Goal: Check status: Check status

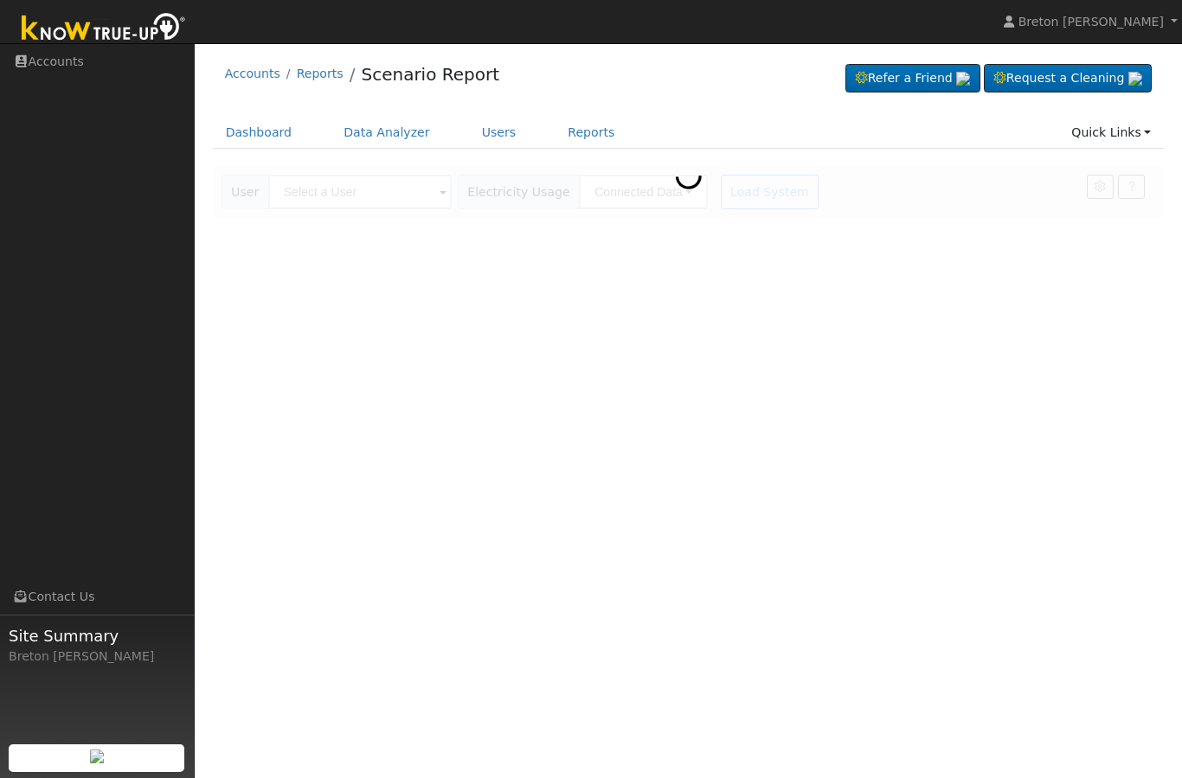
scroll to position [325, 374]
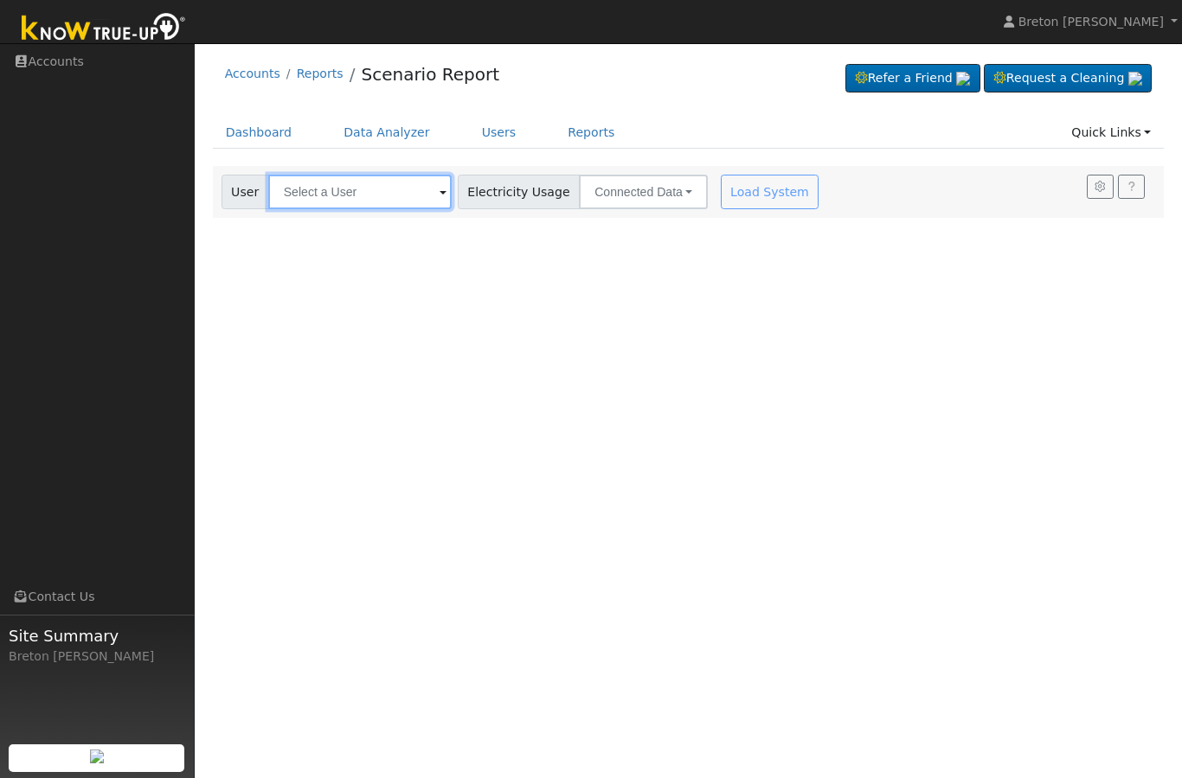
click at [355, 175] on input "text" at bounding box center [359, 192] width 183 height 35
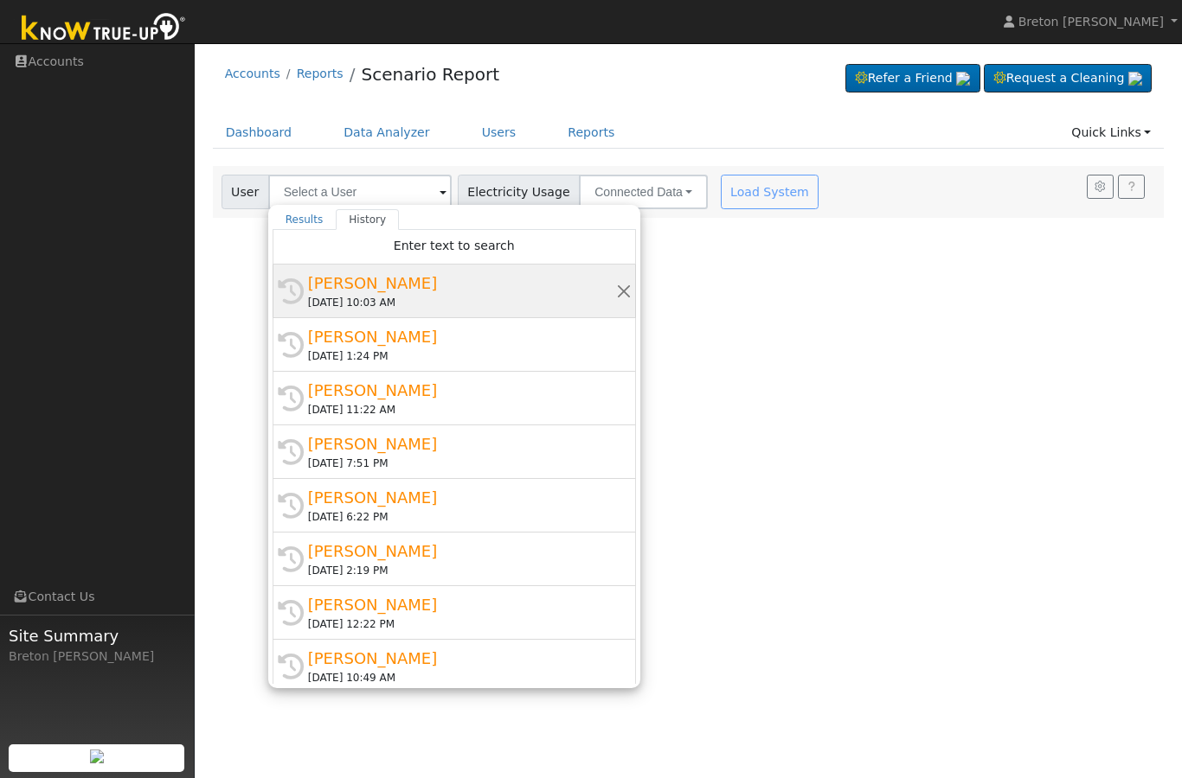
click at [353, 288] on div "Leon Henderson" at bounding box center [462, 283] width 308 height 23
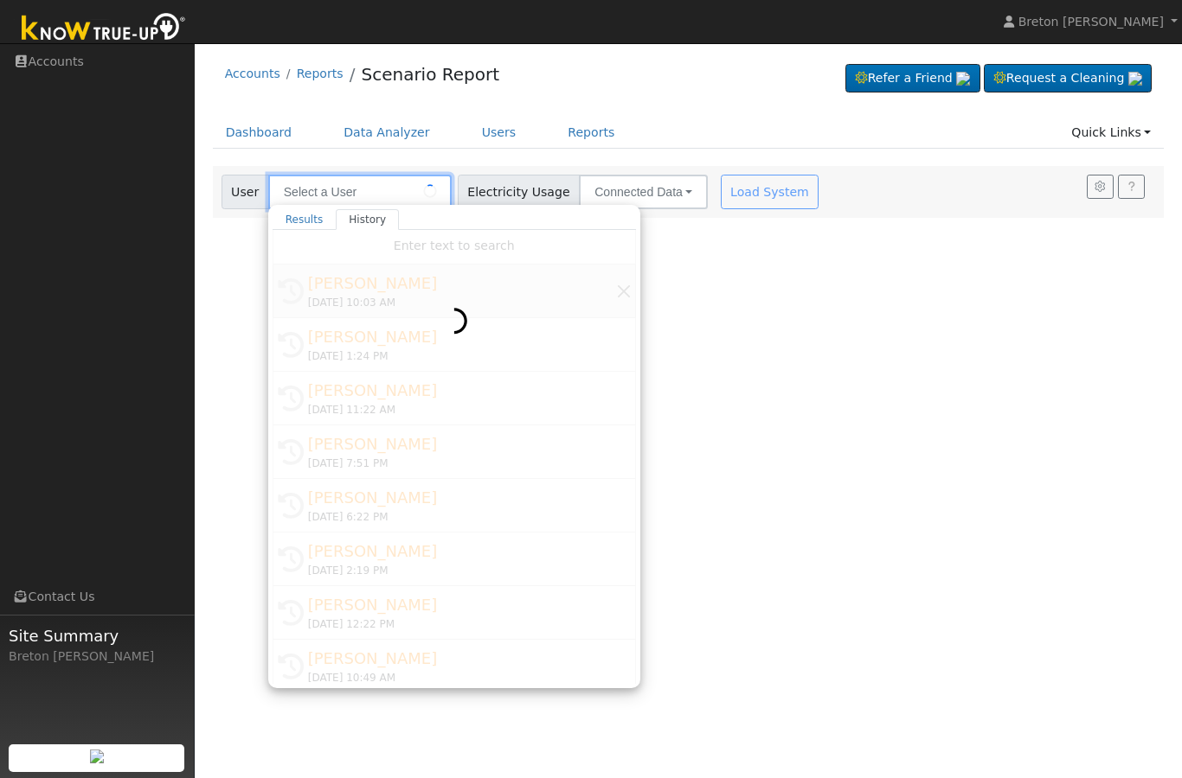
type input "Leon Henderson"
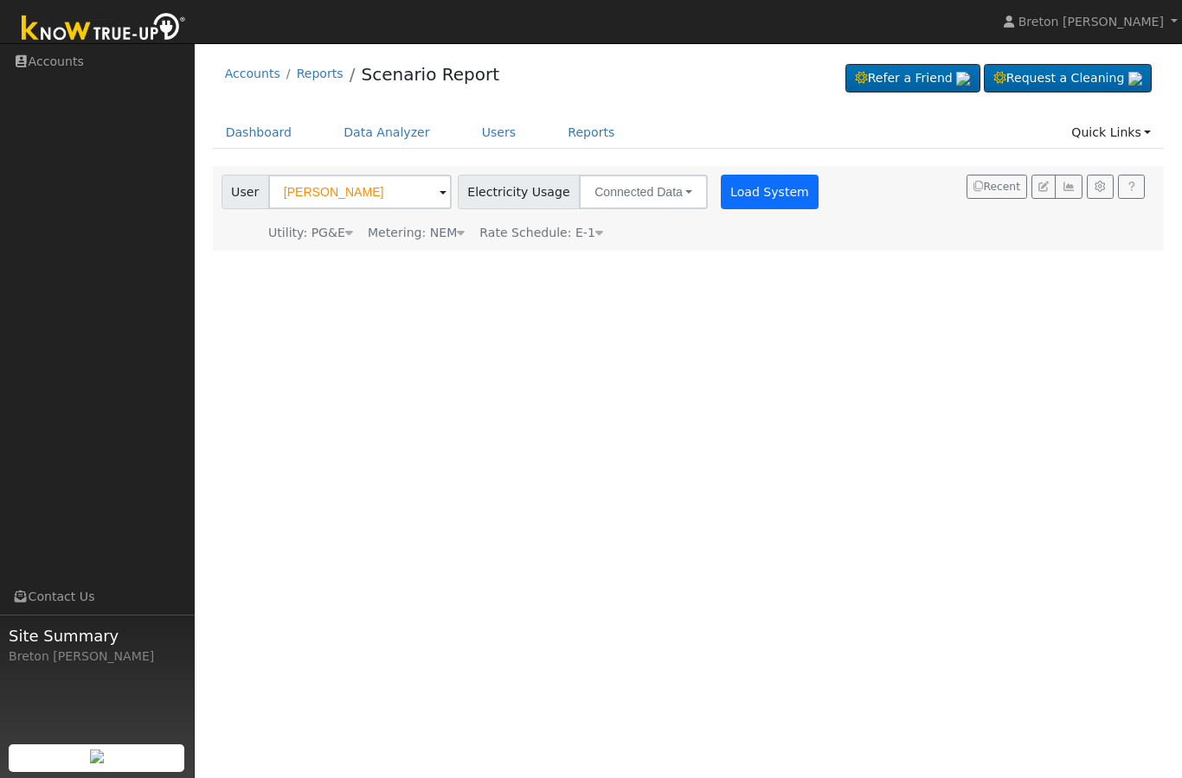
click at [723, 191] on button "Load System" at bounding box center [769, 192] width 99 height 35
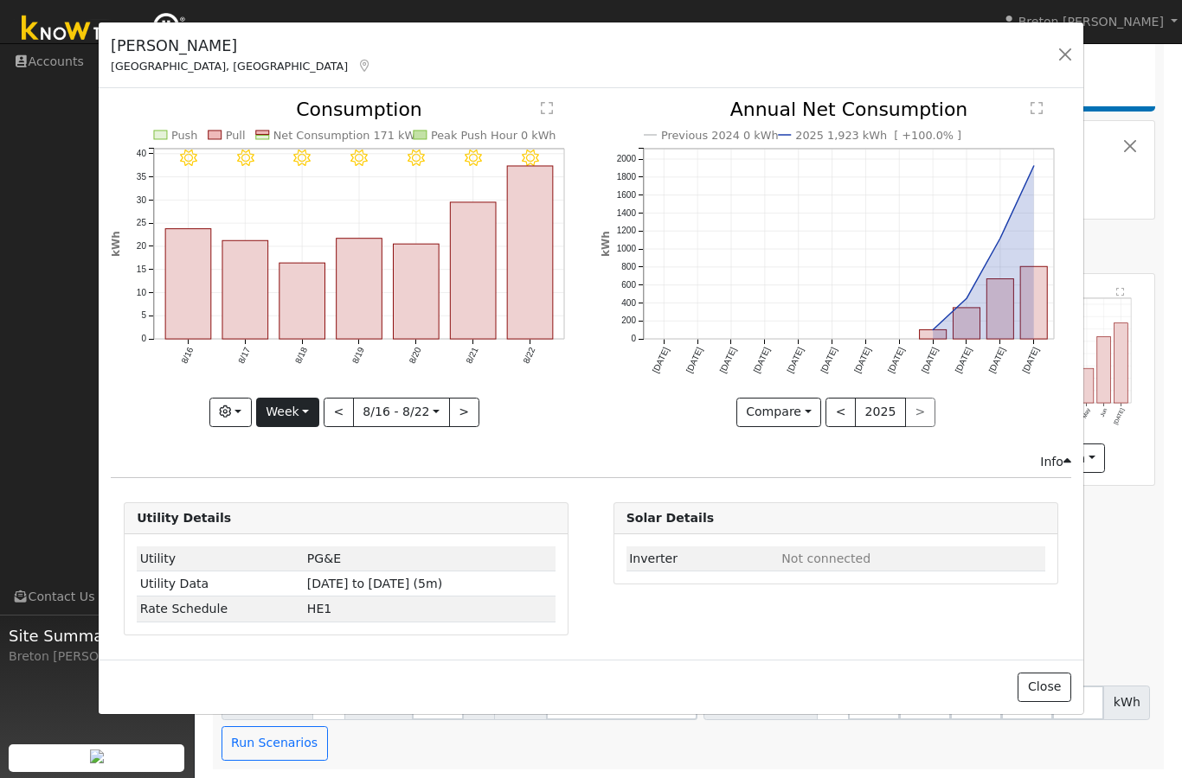
click at [304, 402] on button "Week" at bounding box center [287, 412] width 63 height 29
click at [317, 517] on link "Year" at bounding box center [317, 521] width 120 height 24
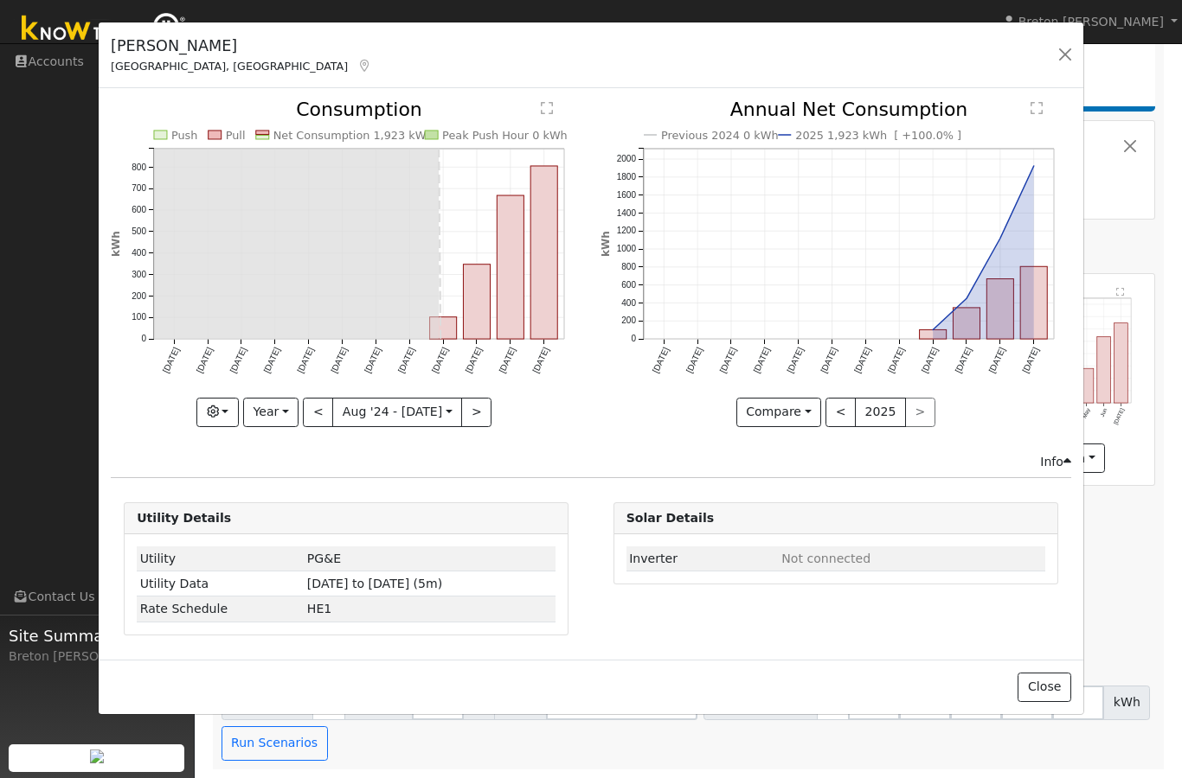
click at [548, 283] on rect "onclick=""" at bounding box center [544, 252] width 27 height 173
type input "2025-07-01"
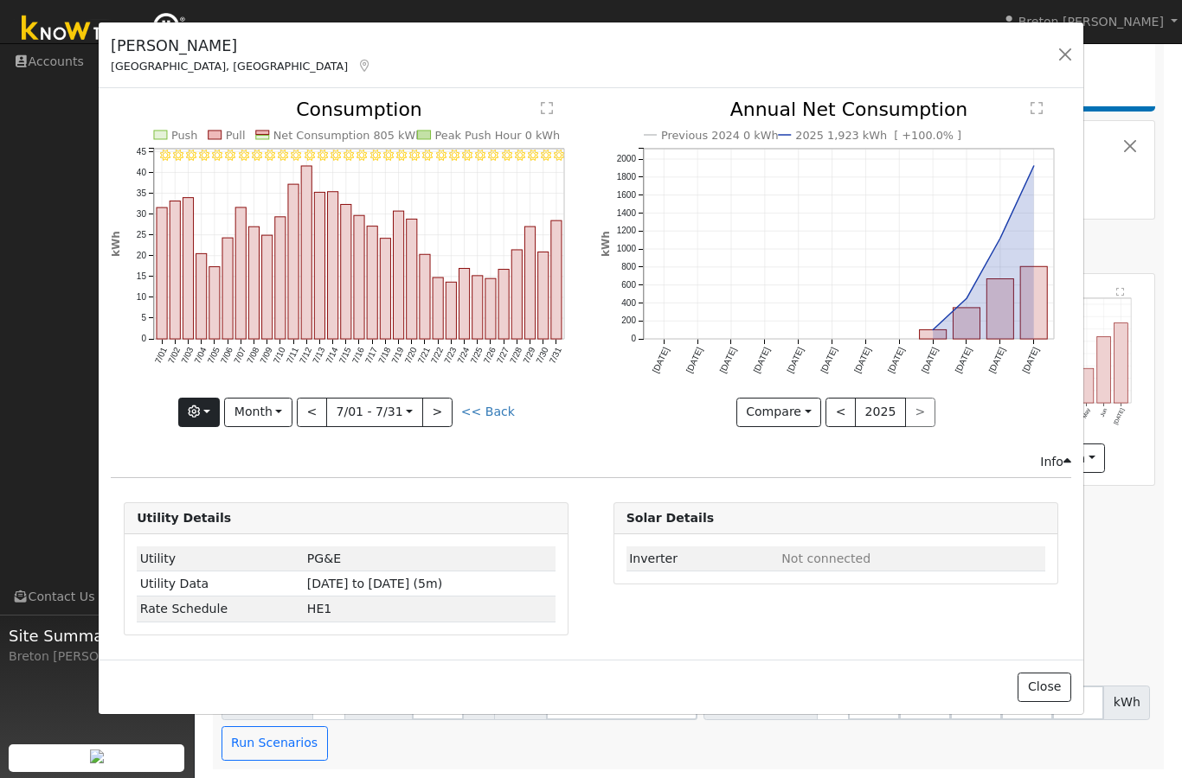
click at [221, 413] on button "button" at bounding box center [199, 412] width 42 height 29
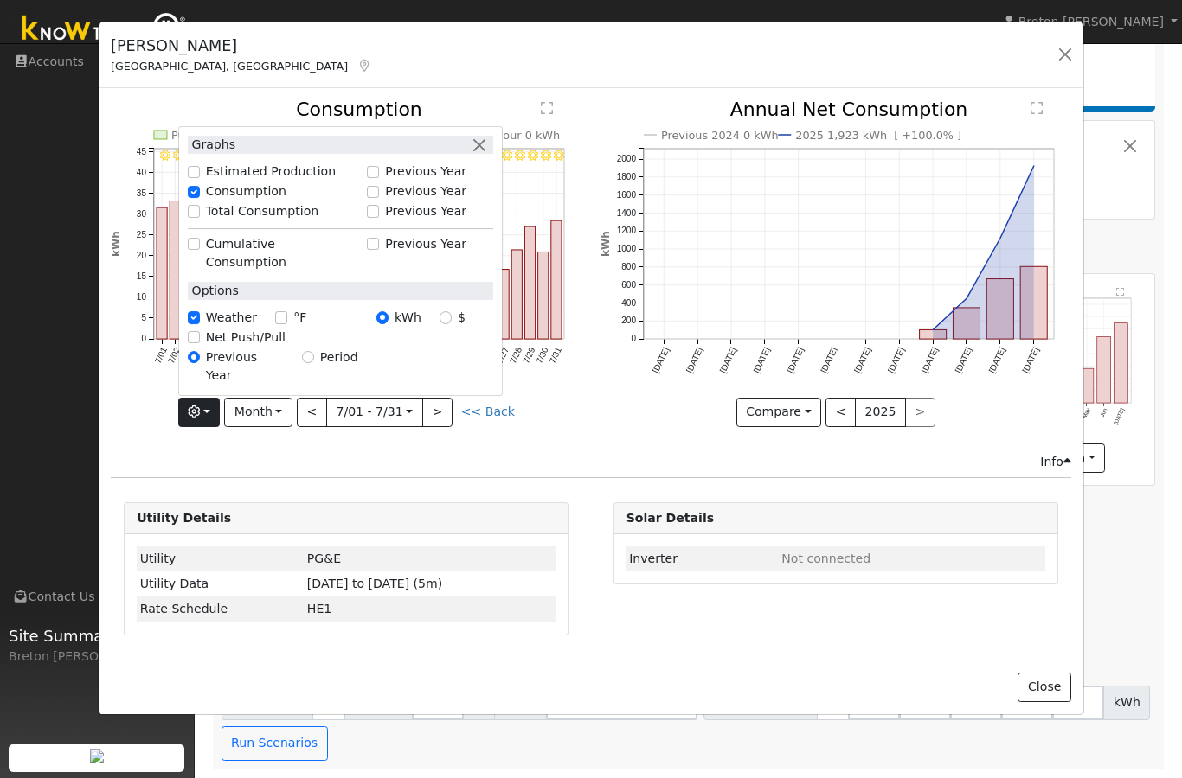
click at [284, 467] on div "Info" at bounding box center [591, 462] width 978 height 18
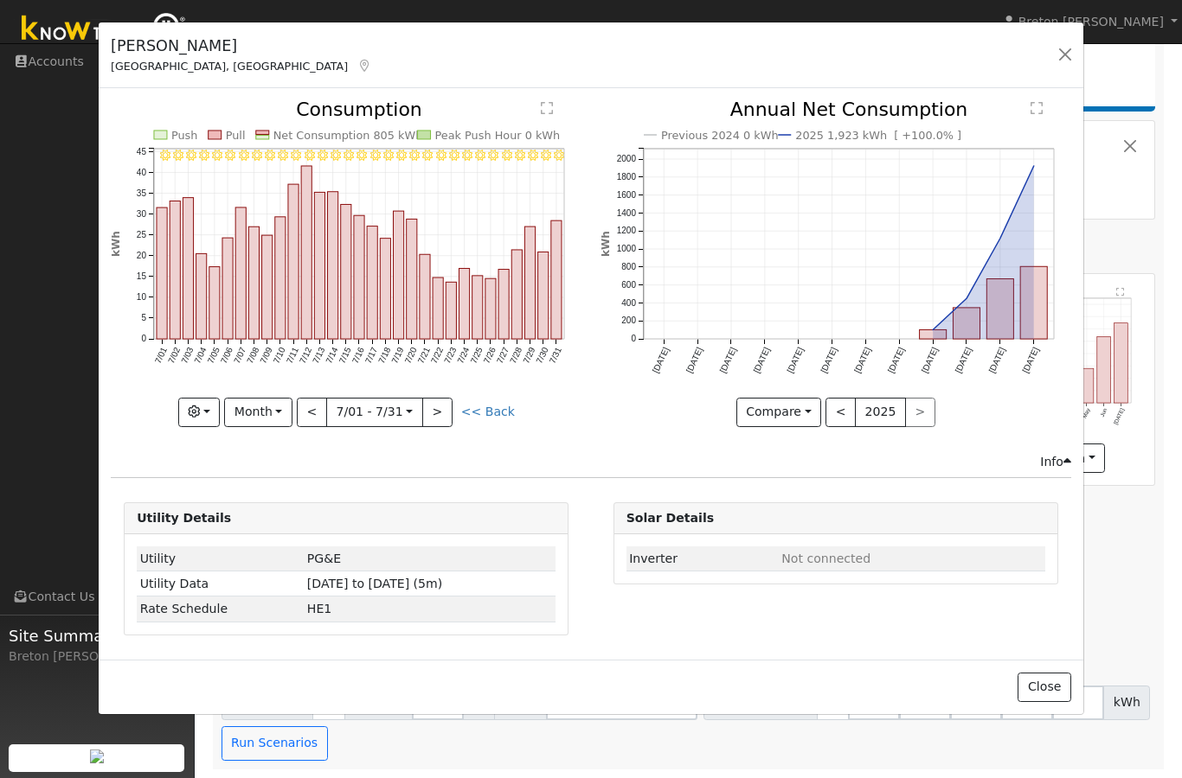
click at [574, 443] on div "7/31 - Clear 7/30 - Clear 7/29 - Clear 7/28 - Clear 7/27 - Clear 7/26 - Clear 7…" at bounding box center [346, 276] width 489 height 352
click at [1066, 60] on button "button" at bounding box center [1065, 54] width 24 height 24
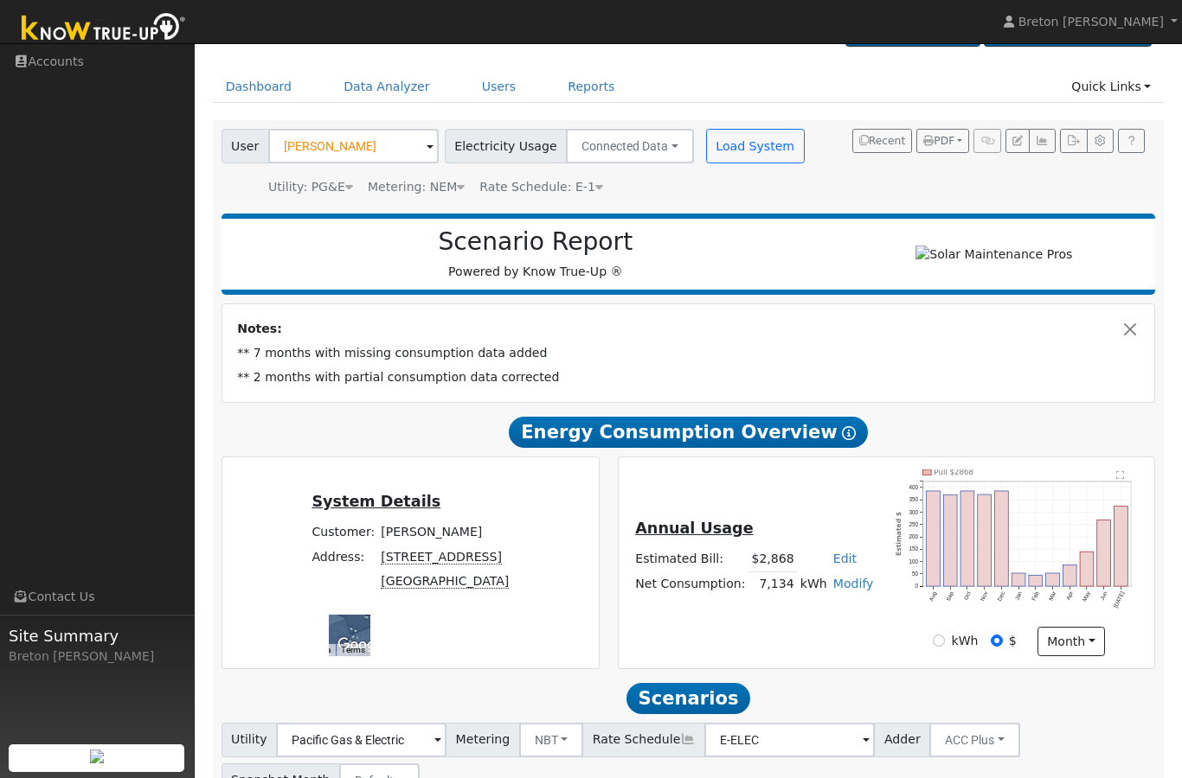
scroll to position [92, 0]
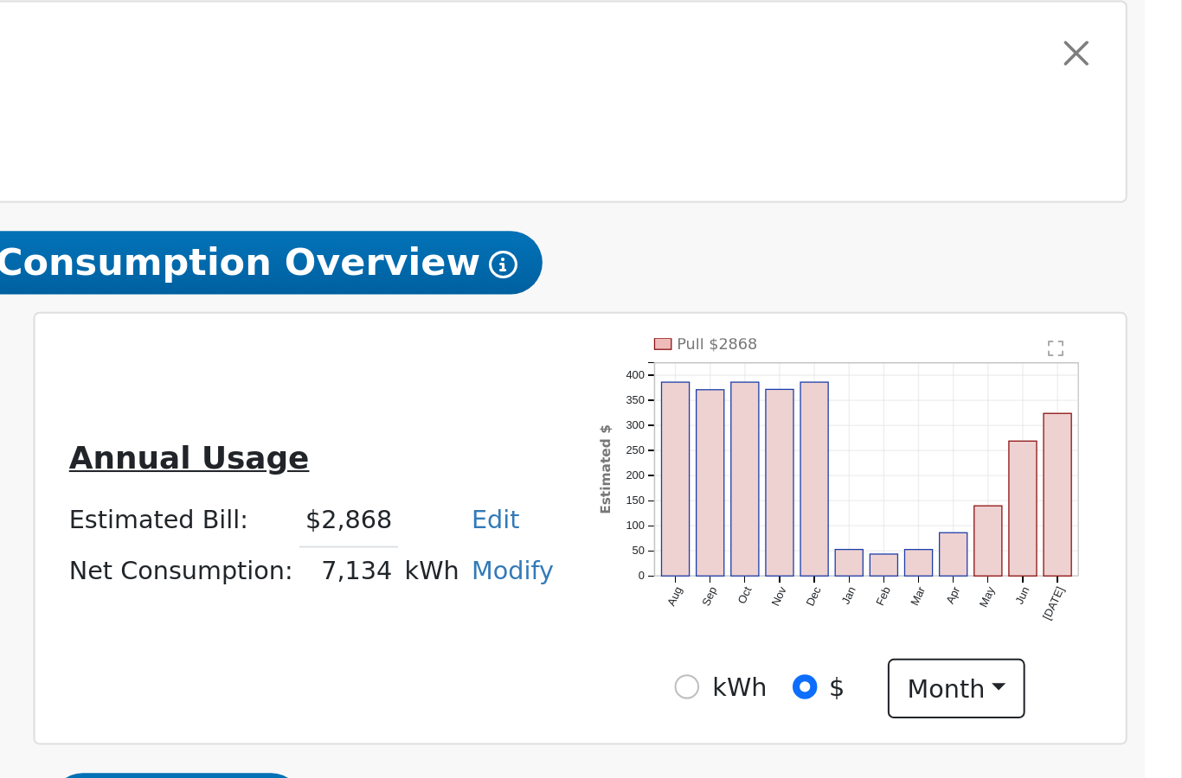
click at [1114, 460] on rect "onclick=""" at bounding box center [1121, 500] width 14 height 80
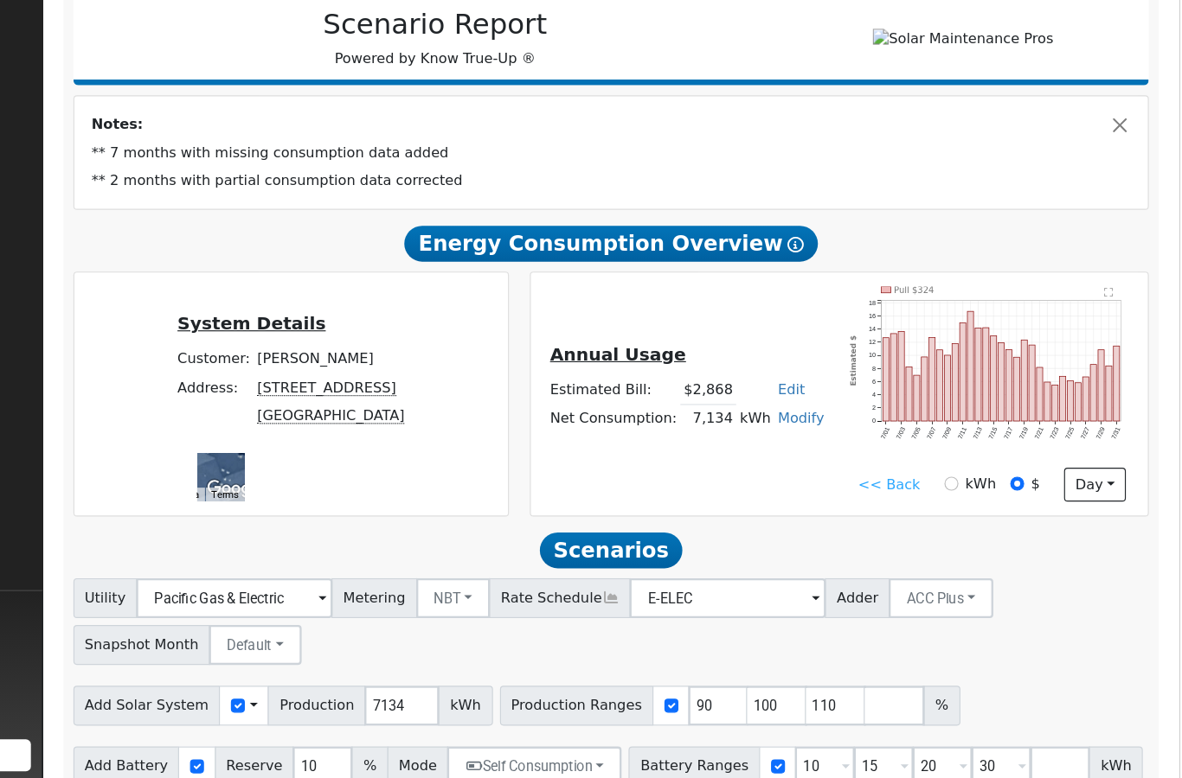
scroll to position [180, 0]
